Goal: Information Seeking & Learning: Find specific fact

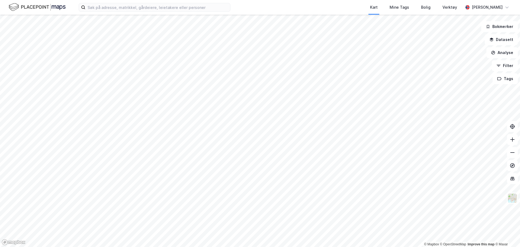
drag, startPoint x: 307, startPoint y: 13, endPoint x: 299, endPoint y: 11, distance: 8.8
click at [307, 13] on div "Kart Mine Tags Bolig Verktøy" at bounding box center [360, 7] width 207 height 15
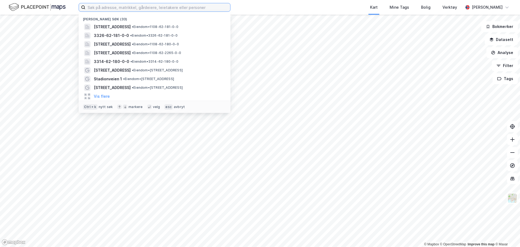
click at [179, 8] on input at bounding box center [157, 7] width 145 height 8
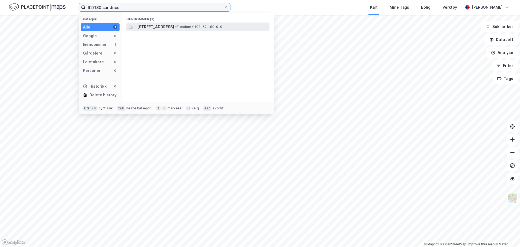
type input "62/180 sandnes"
click at [172, 27] on span "[STREET_ADDRESS]" at bounding box center [155, 27] width 37 height 7
